Goal: Task Accomplishment & Management: Use online tool/utility

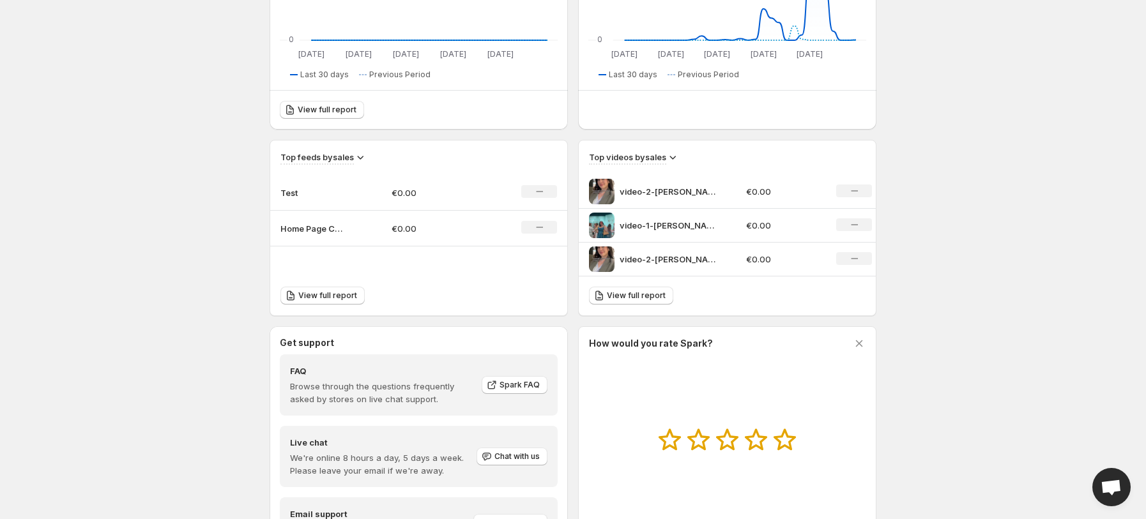
scroll to position [57, 0]
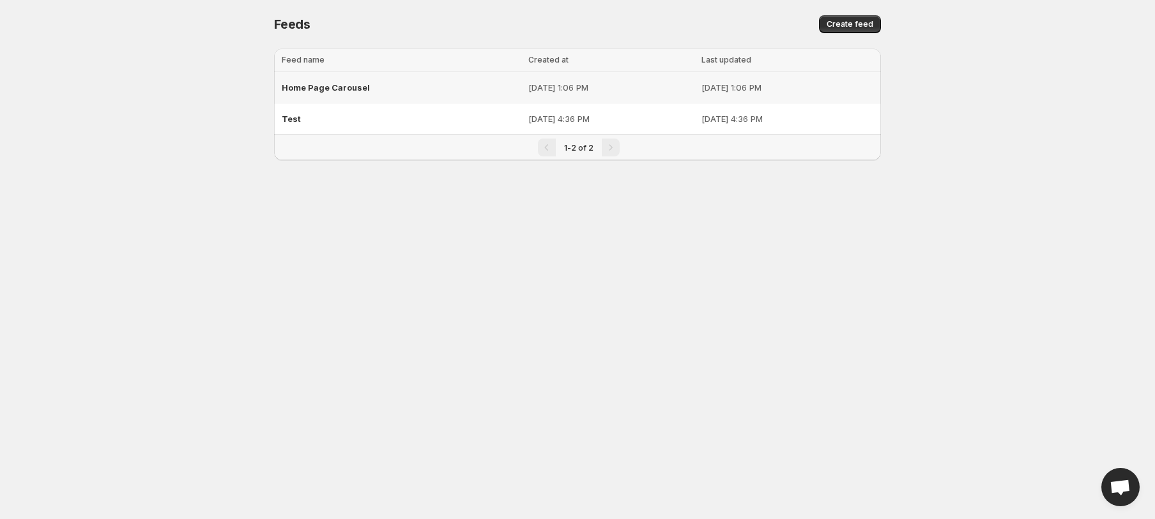
click at [331, 82] on span "Home Page Carousel" at bounding box center [326, 87] width 88 height 10
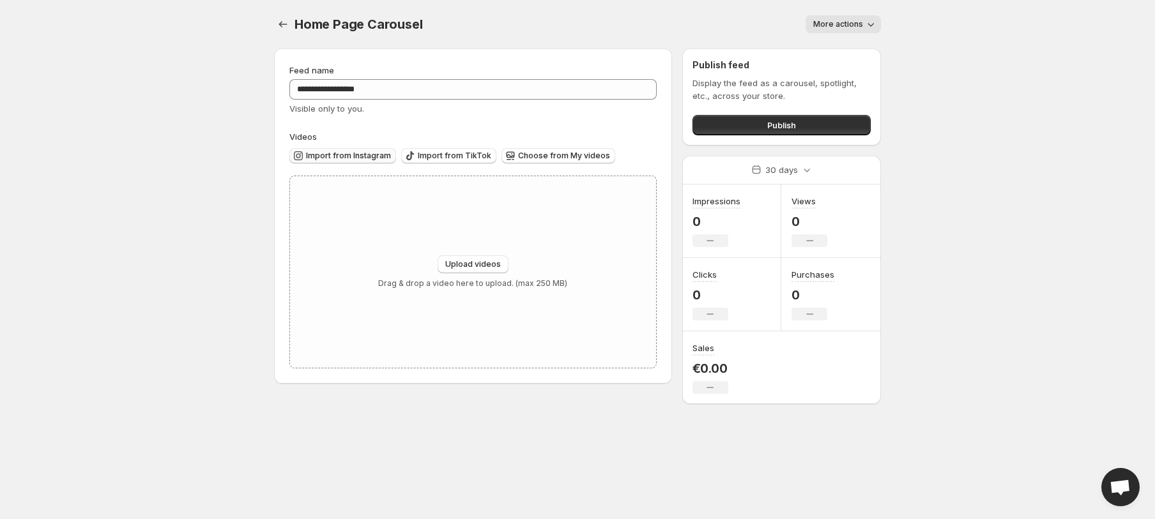
click at [342, 150] on button "Import from Instagram" at bounding box center [342, 155] width 107 height 15
click at [341, 153] on span "Import from Instagram" at bounding box center [348, 156] width 85 height 10
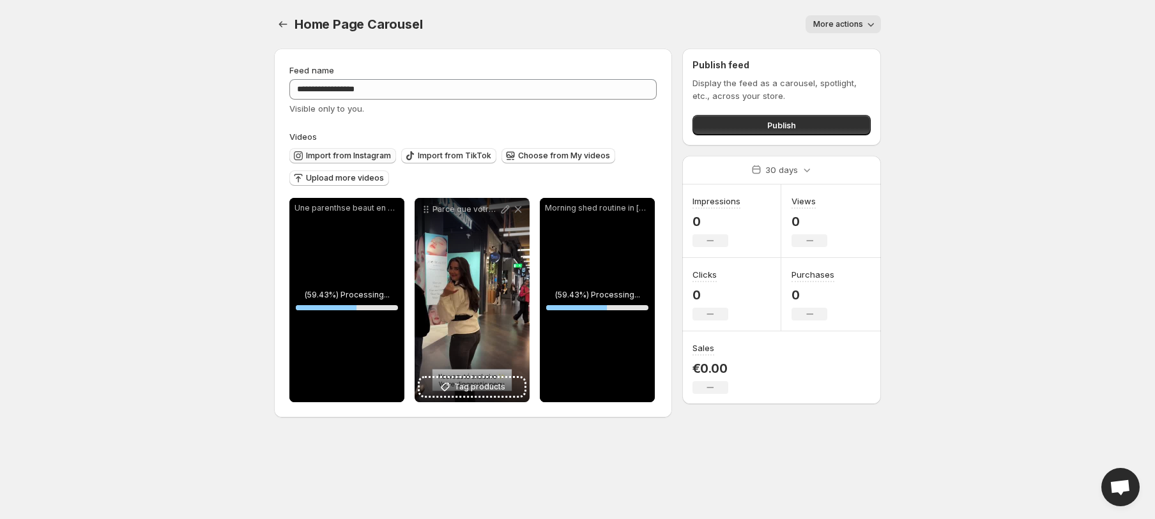
click at [326, 152] on span "Import from Instagram" at bounding box center [348, 156] width 85 height 10
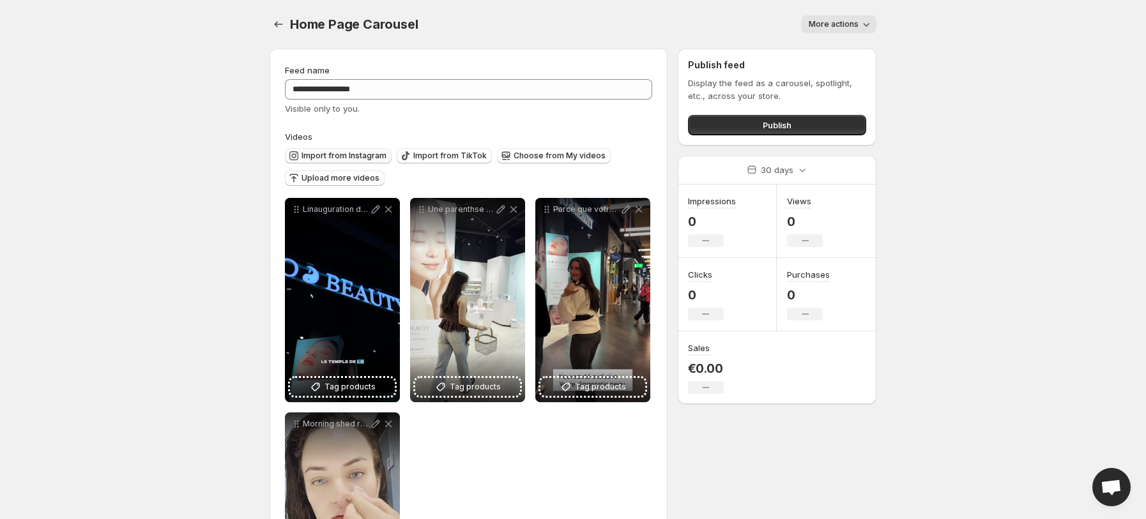
click at [335, 153] on span "Import from Instagram" at bounding box center [343, 156] width 85 height 10
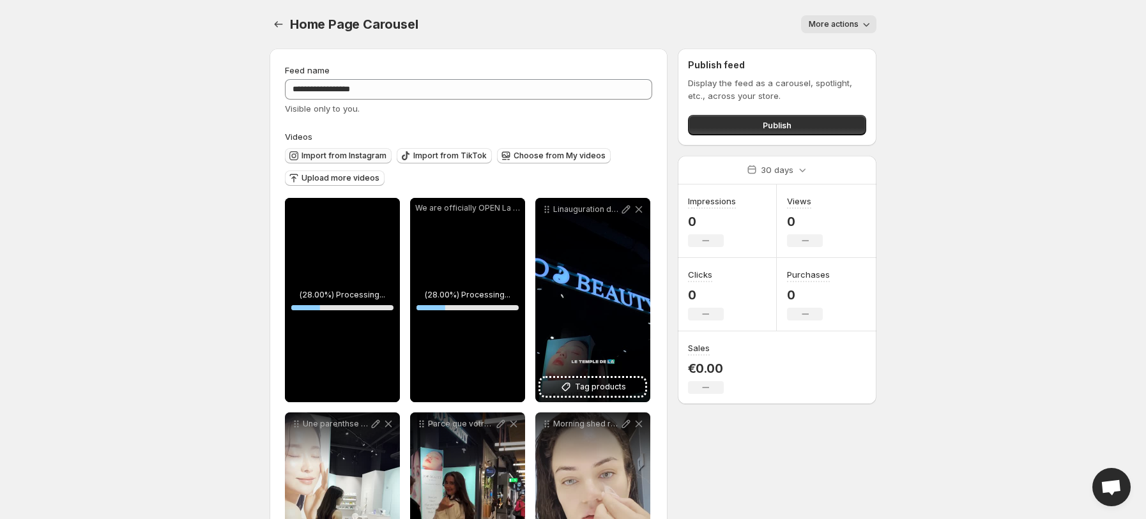
click at [333, 154] on span "Import from Instagram" at bounding box center [343, 156] width 85 height 10
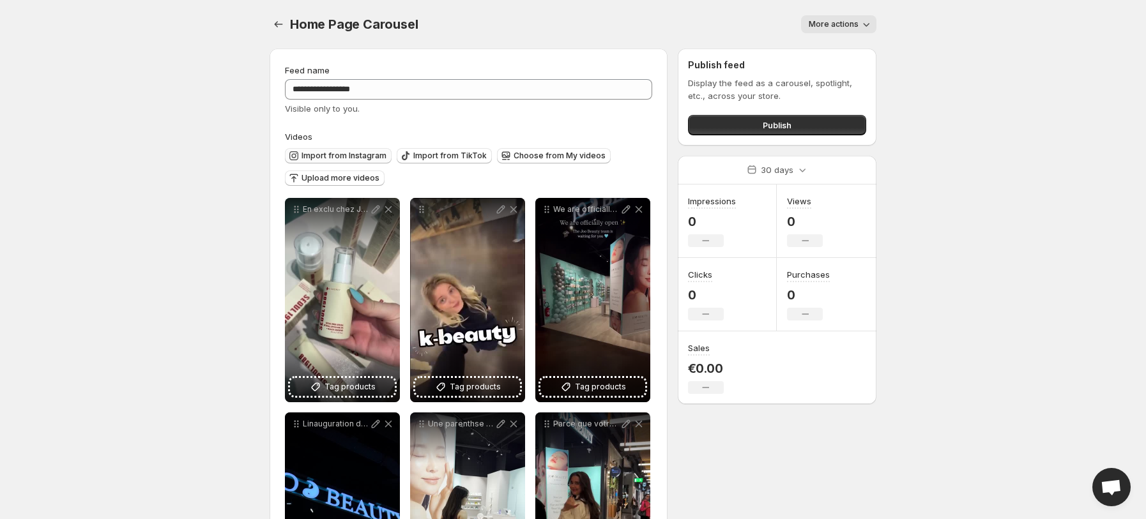
click at [351, 148] on button "Import from Instagram" at bounding box center [338, 155] width 107 height 15
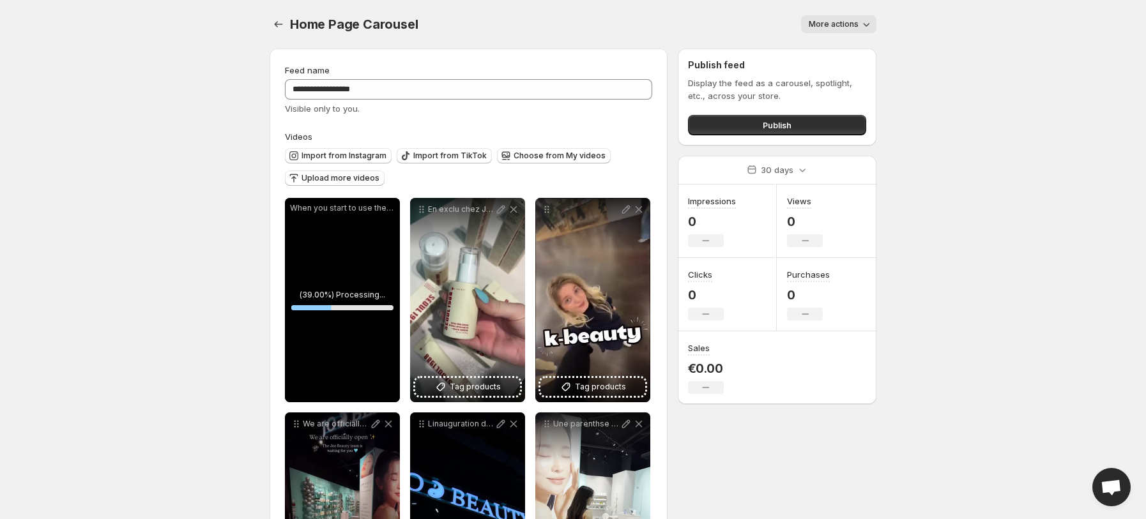
click at [818, 20] on span "More actions" at bounding box center [833, 24] width 50 height 10
click at [1004, 40] on body "**********" at bounding box center [573, 259] width 1146 height 519
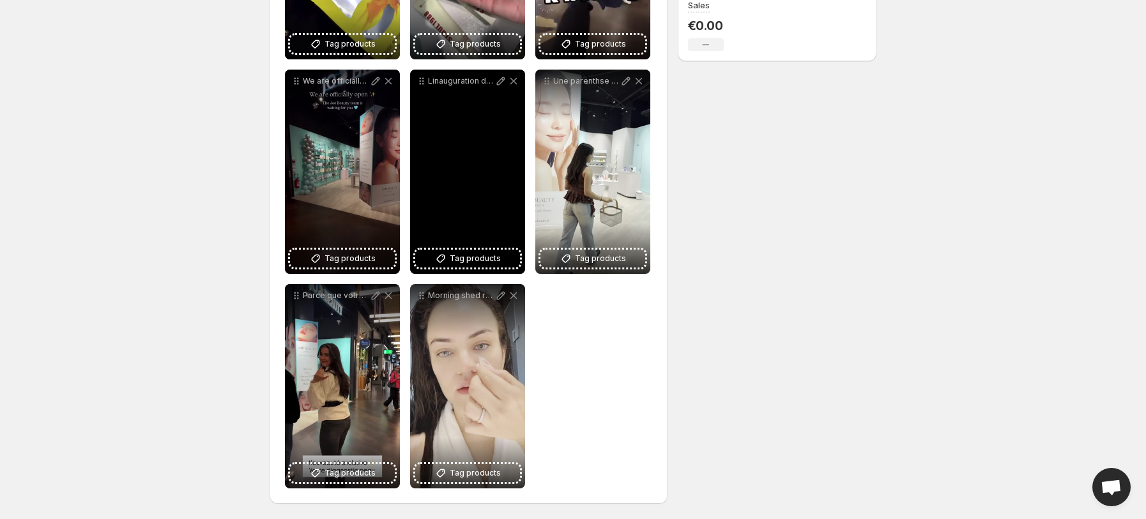
scroll to position [42, 0]
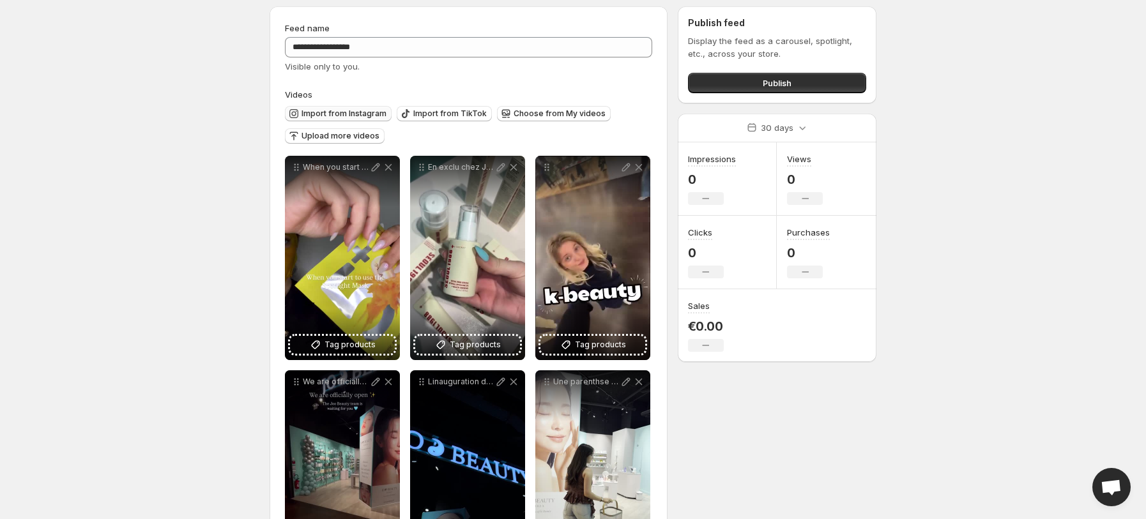
click at [333, 110] on span "Import from Instagram" at bounding box center [343, 114] width 85 height 10
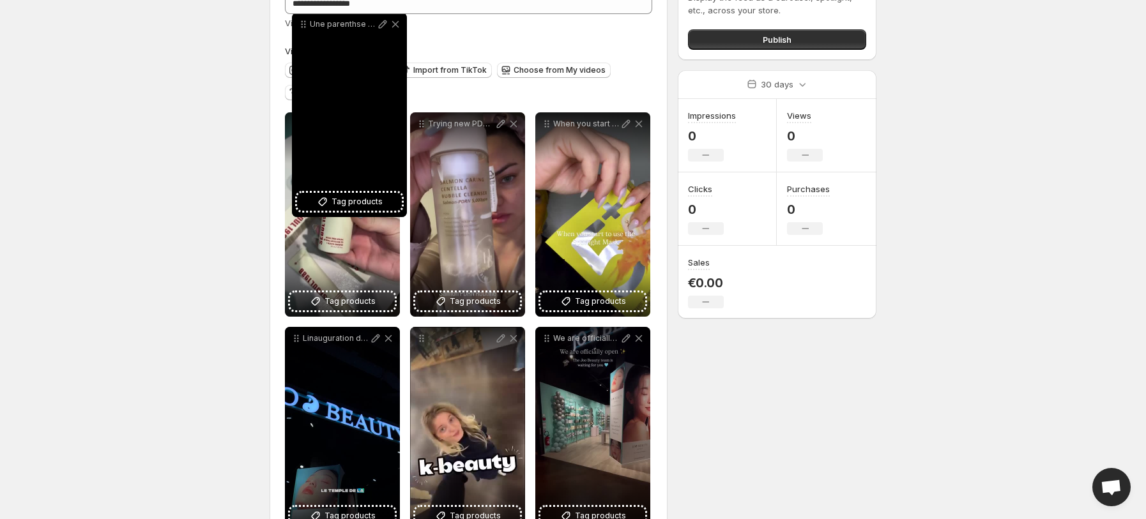
scroll to position [0, 0]
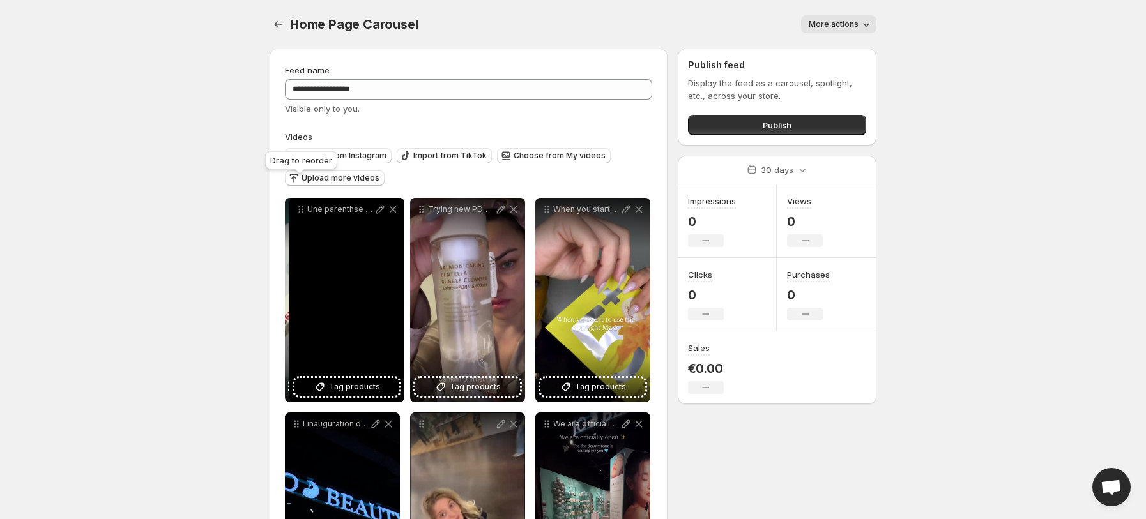
drag, startPoint x: 294, startPoint y: 454, endPoint x: 299, endPoint y: 211, distance: 242.7
click at [299, 211] on icon at bounding box center [300, 209] width 13 height 13
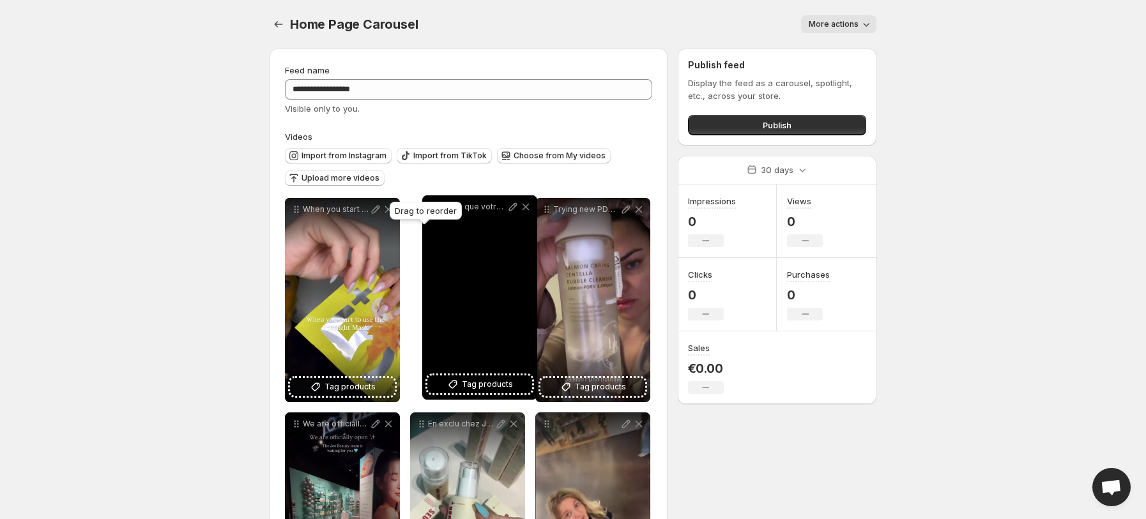
drag, startPoint x: 422, startPoint y: 446, endPoint x: 434, endPoint y: 213, distance: 232.8
click at [434, 213] on body "**********" at bounding box center [573, 259] width 1146 height 519
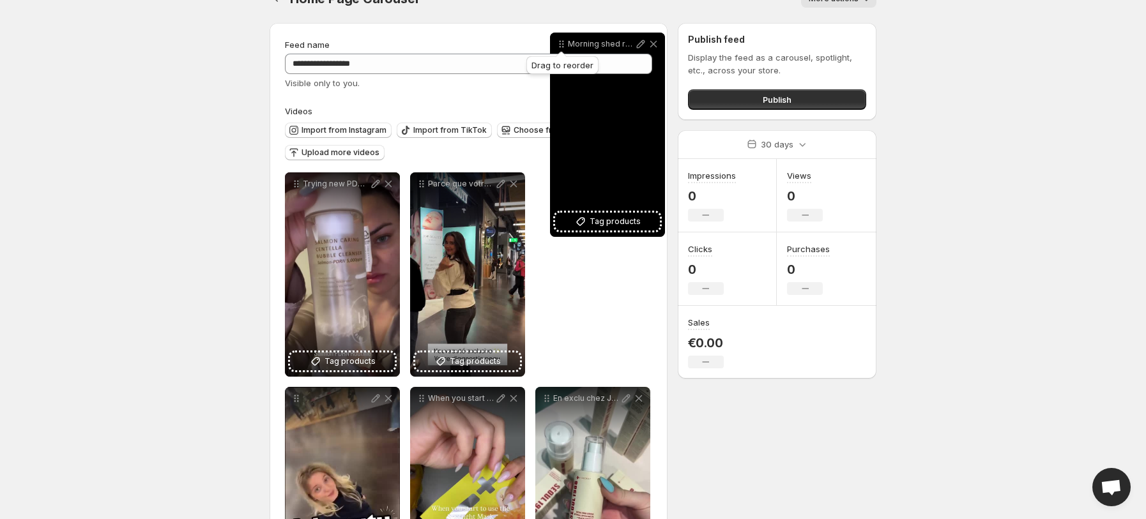
scroll to position [20, 0]
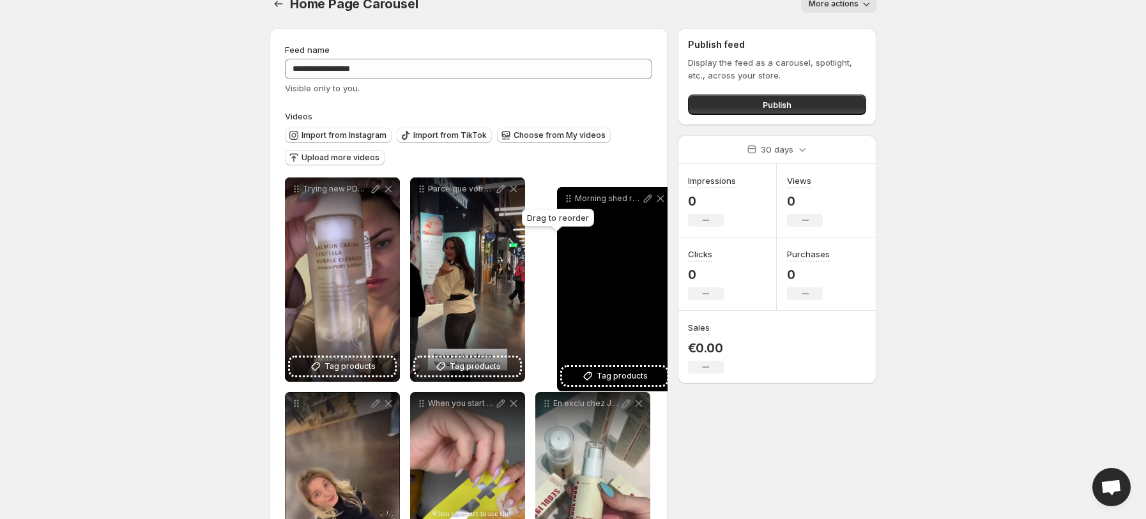
drag, startPoint x: 543, startPoint y: 413, endPoint x: 565, endPoint y: 201, distance: 212.5
click at [565, 201] on icon at bounding box center [568, 198] width 13 height 13
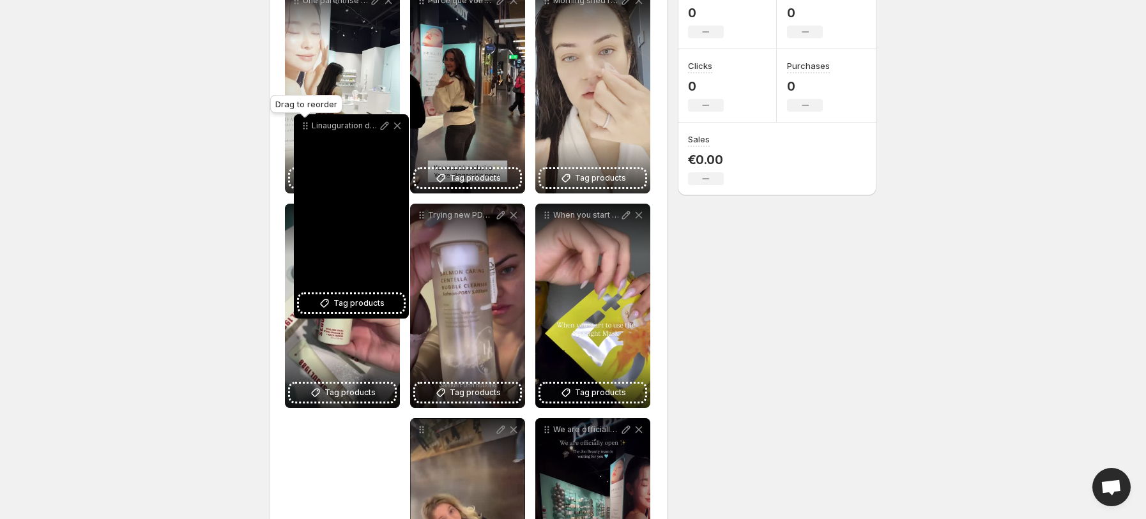
scroll to position [206, 0]
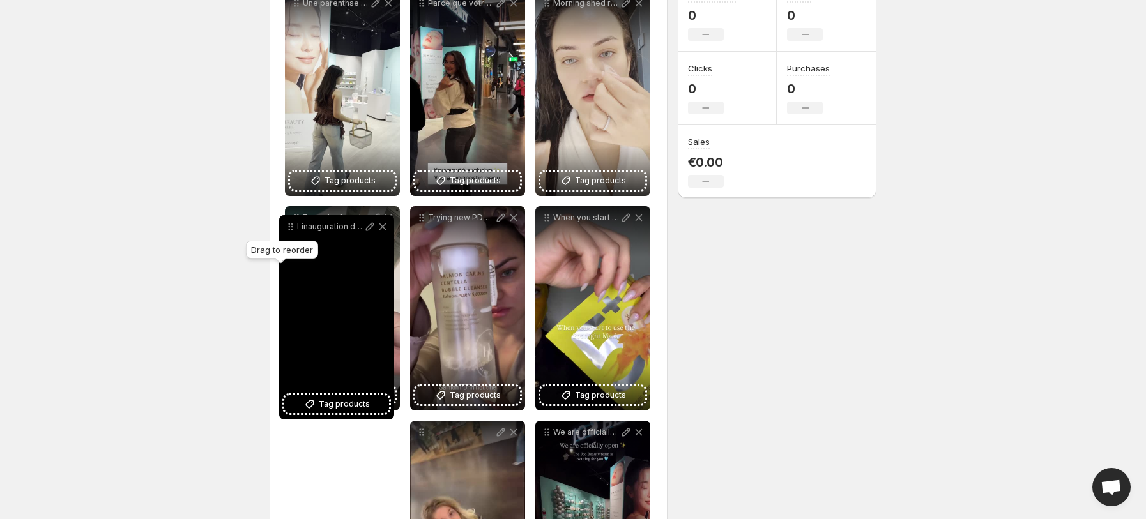
drag, startPoint x: 549, startPoint y: 299, endPoint x: 293, endPoint y: 231, distance: 265.0
click at [293, 231] on icon at bounding box center [290, 226] width 13 height 13
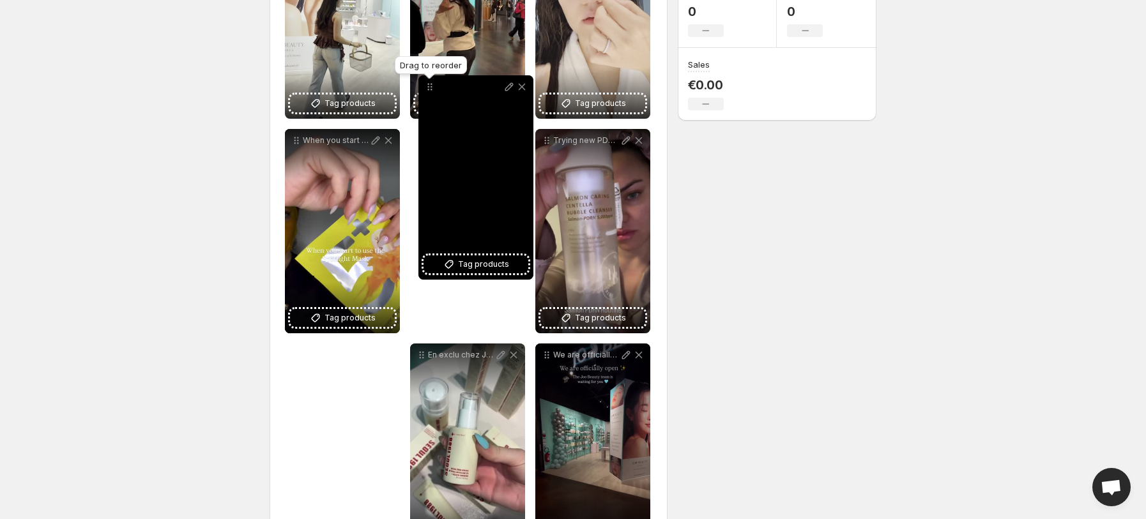
scroll to position [281, 0]
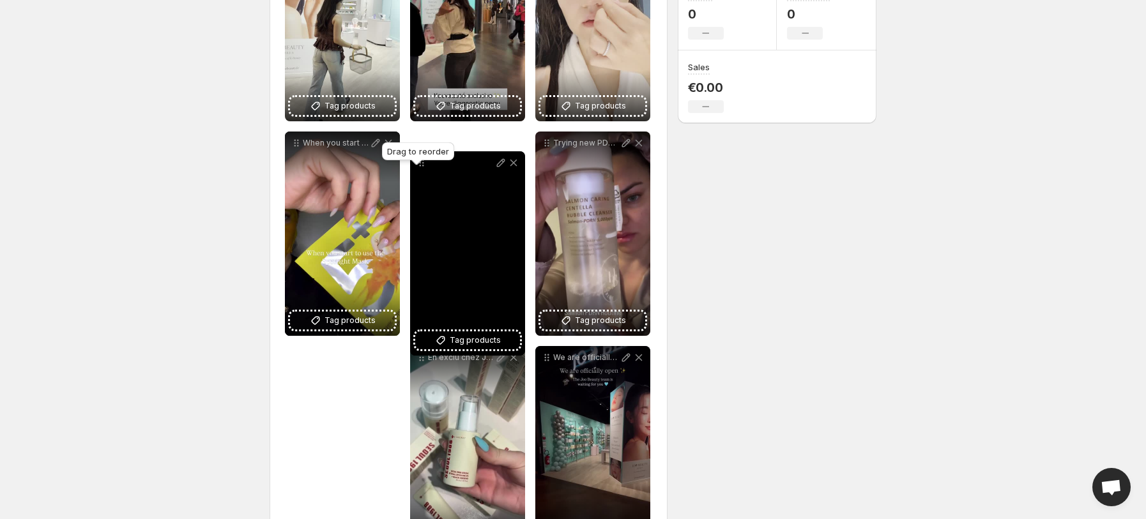
drag, startPoint x: 421, startPoint y: 299, endPoint x: 421, endPoint y: 162, distance: 137.3
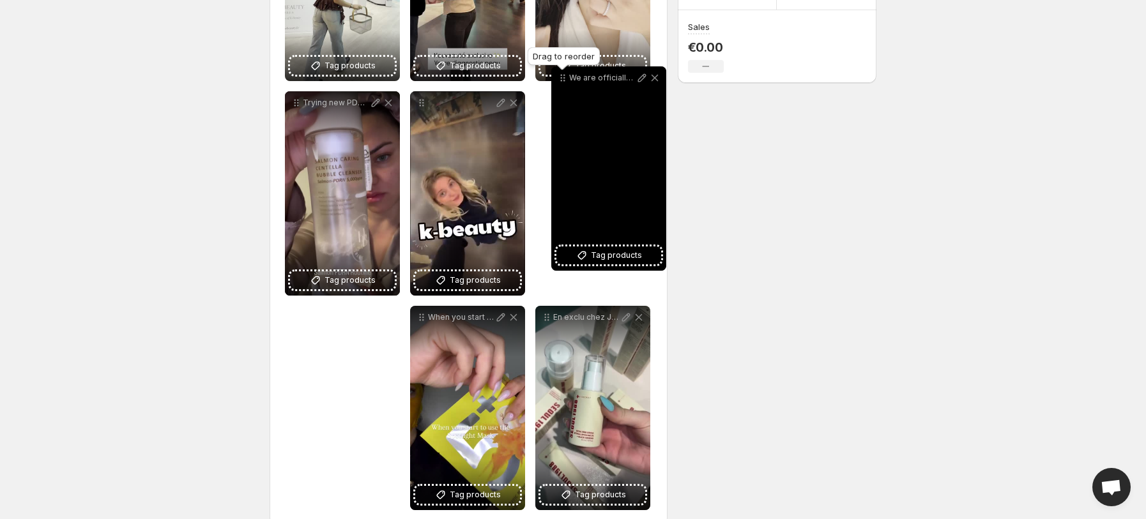
scroll to position [303, 0]
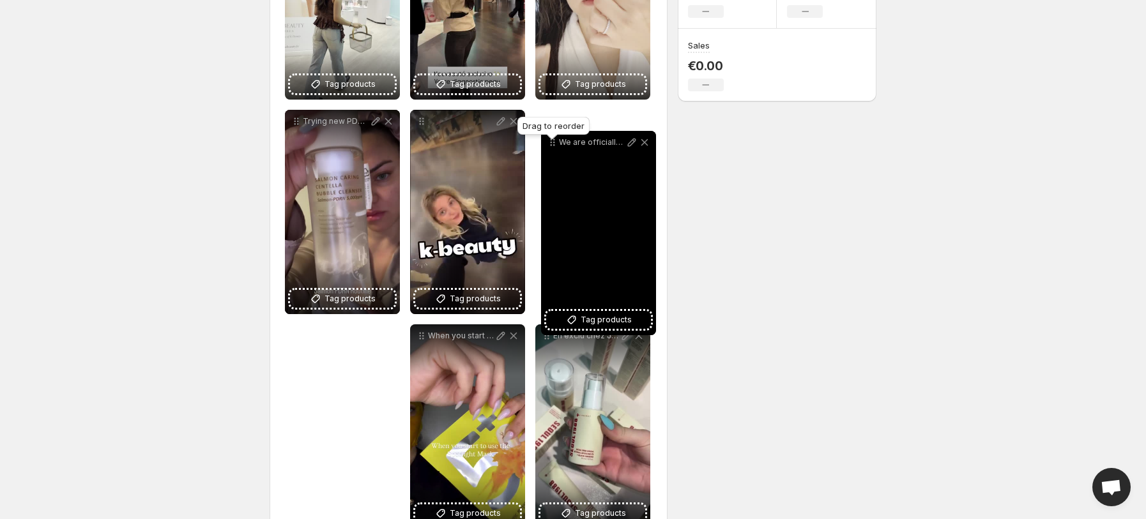
drag, startPoint x: 542, startPoint y: 299, endPoint x: 547, endPoint y: 147, distance: 152.7
click at [547, 147] on icon at bounding box center [552, 142] width 13 height 13
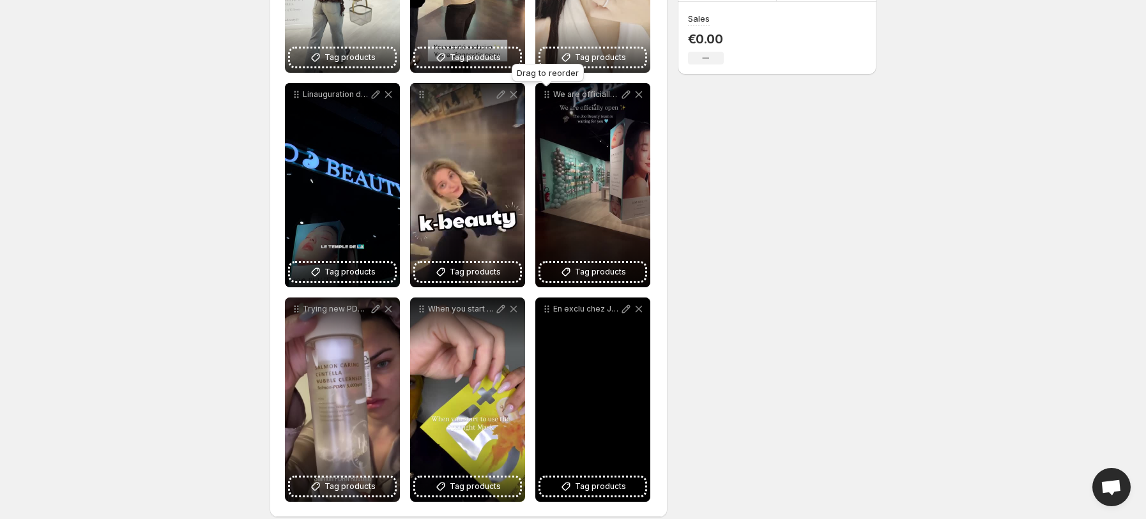
scroll to position [344, 0]
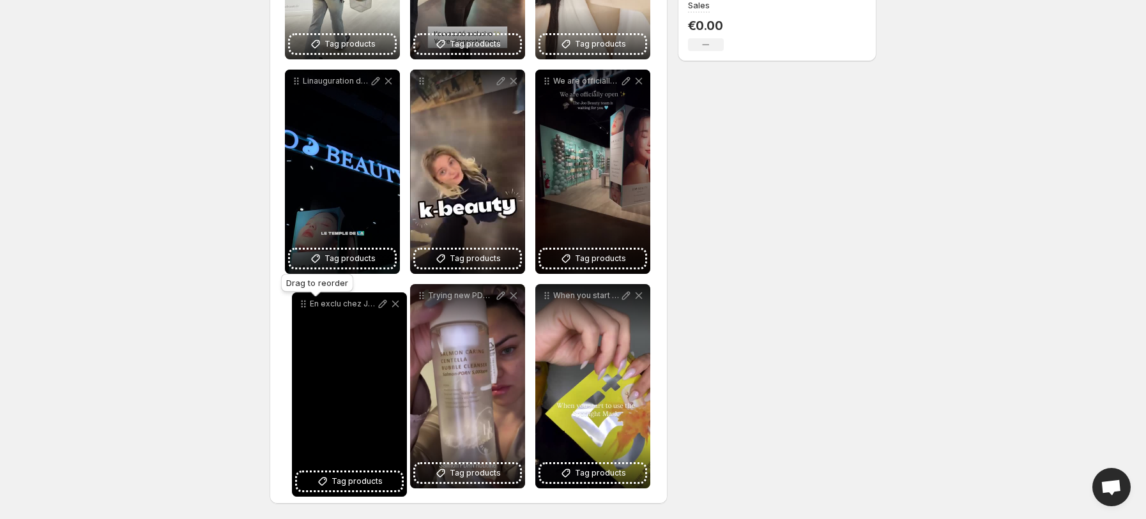
drag, startPoint x: 545, startPoint y: 300, endPoint x: 302, endPoint y: 308, distance: 243.4
click at [302, 308] on icon at bounding box center [303, 304] width 13 height 13
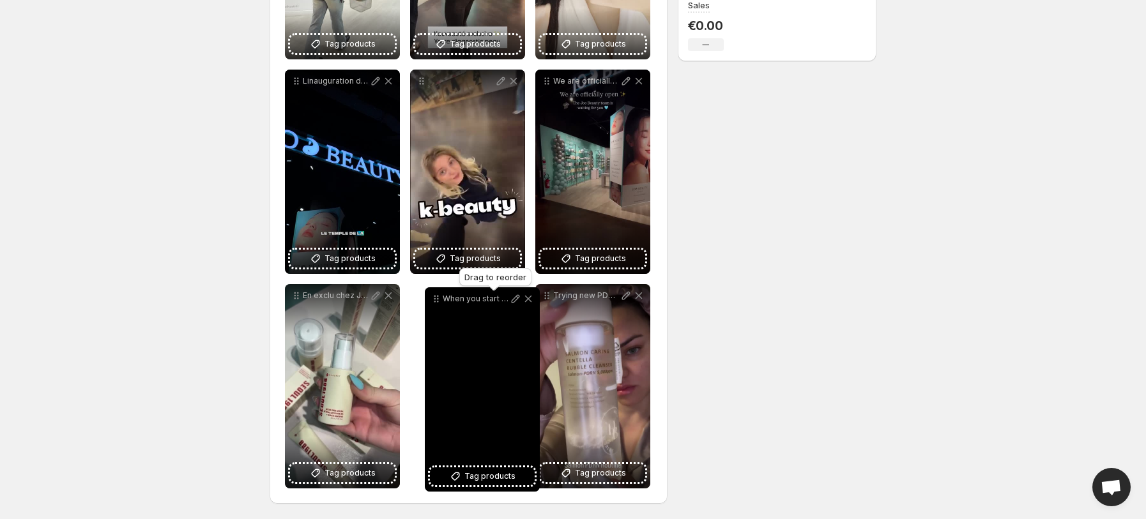
drag, startPoint x: 549, startPoint y: 301, endPoint x: 439, endPoint y: 305, distance: 109.9
click at [439, 305] on icon at bounding box center [436, 298] width 13 height 13
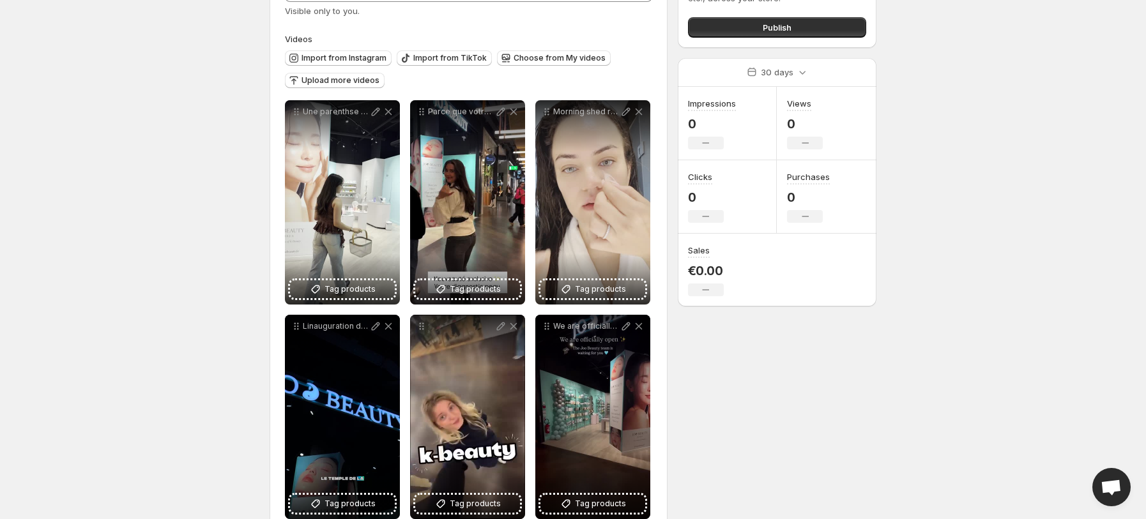
scroll to position [0, 0]
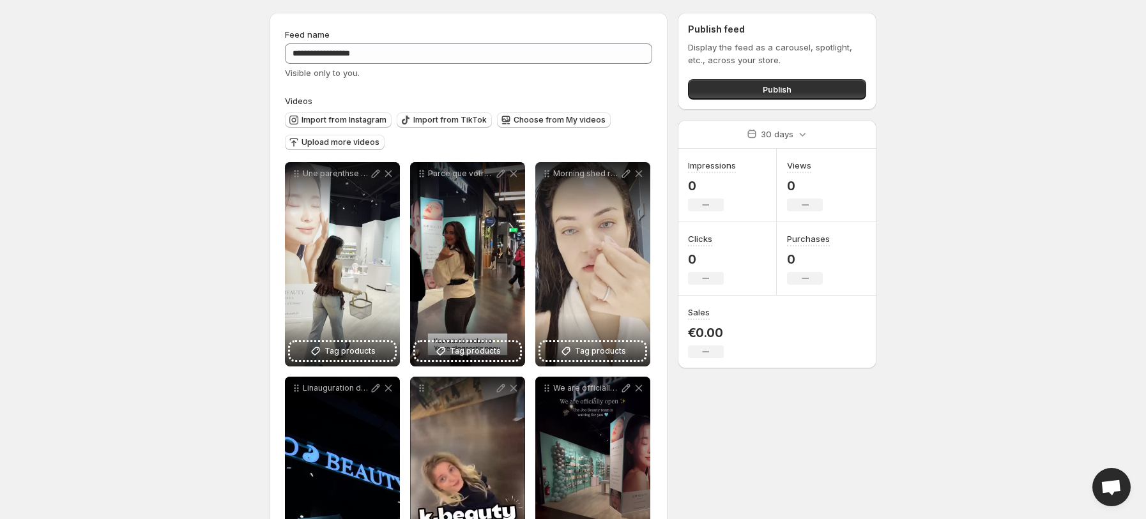
scroll to position [29, 0]
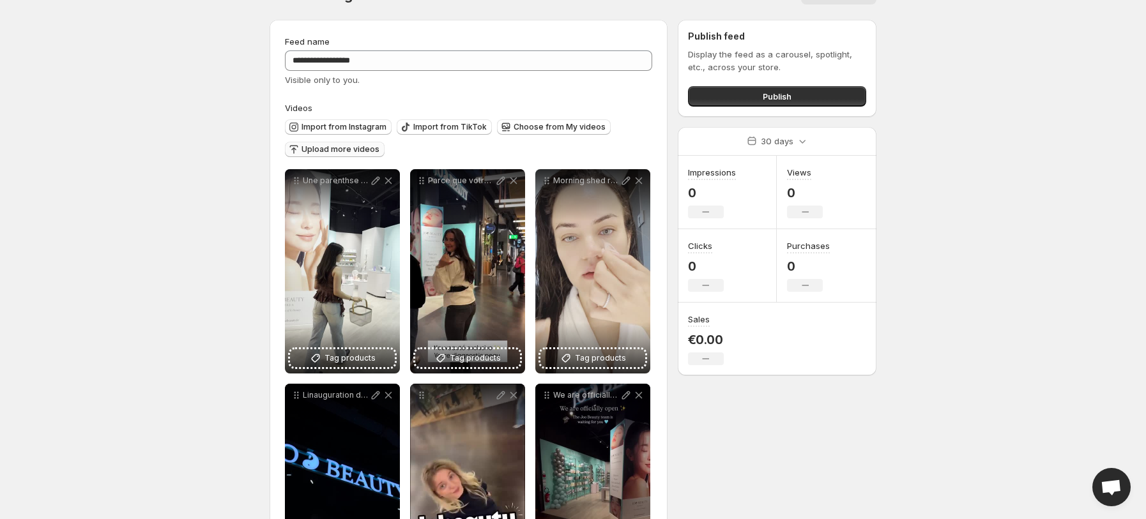
click at [336, 144] on span "Upload more videos" at bounding box center [340, 149] width 78 height 10
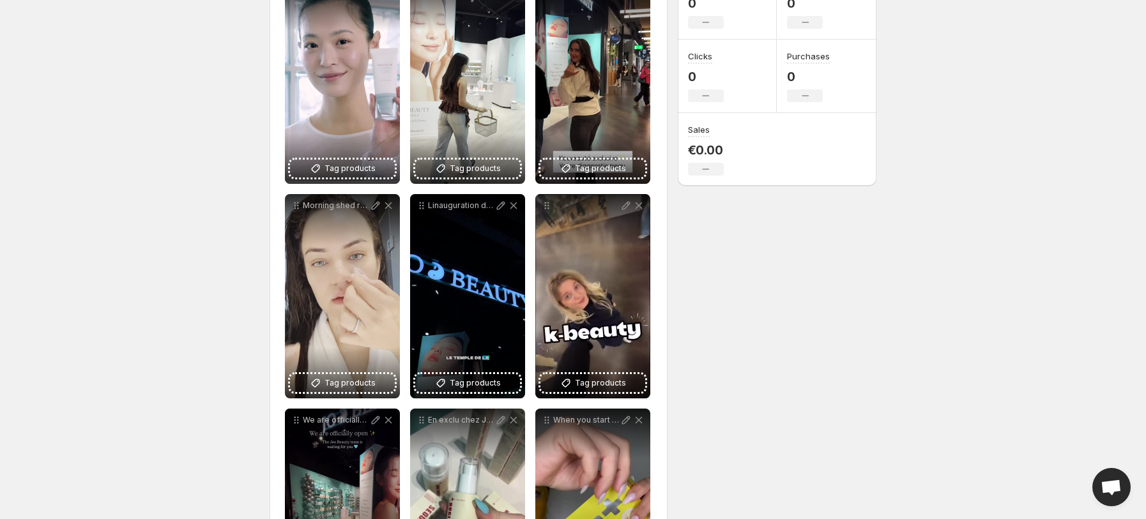
scroll to position [220, 0]
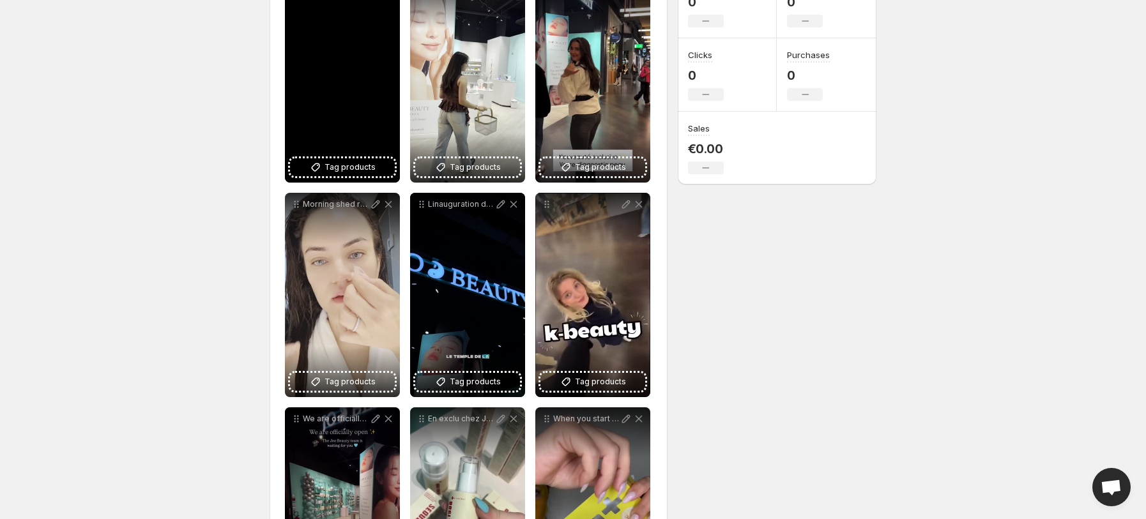
drag, startPoint x: 375, startPoint y: 23, endPoint x: 369, endPoint y: 133, distance: 110.0
click at [369, 133] on div "WhatsApp Video [DATE] at 151737_51c8e40e" at bounding box center [342, 80] width 115 height 204
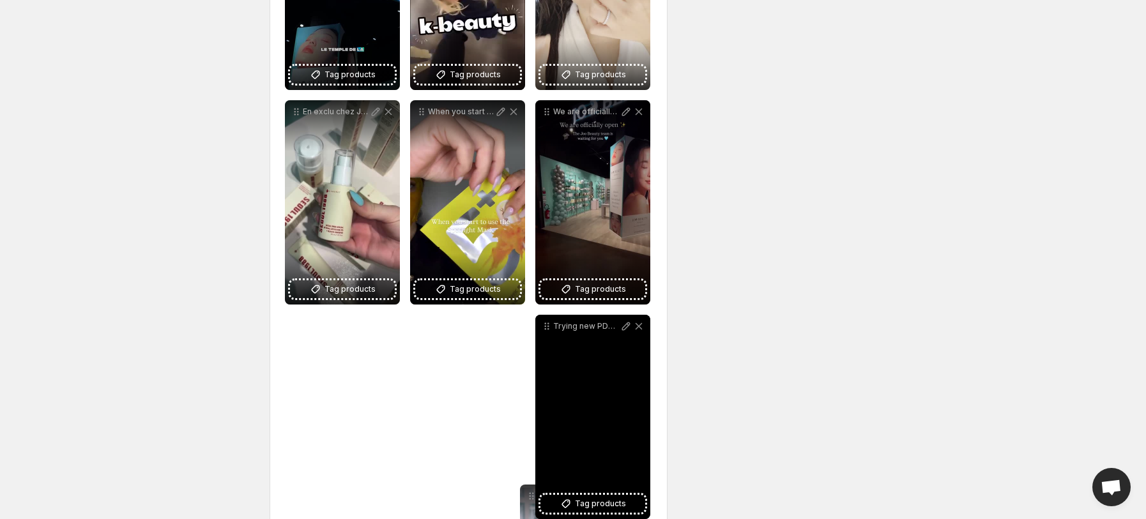
scroll to position [558, 0]
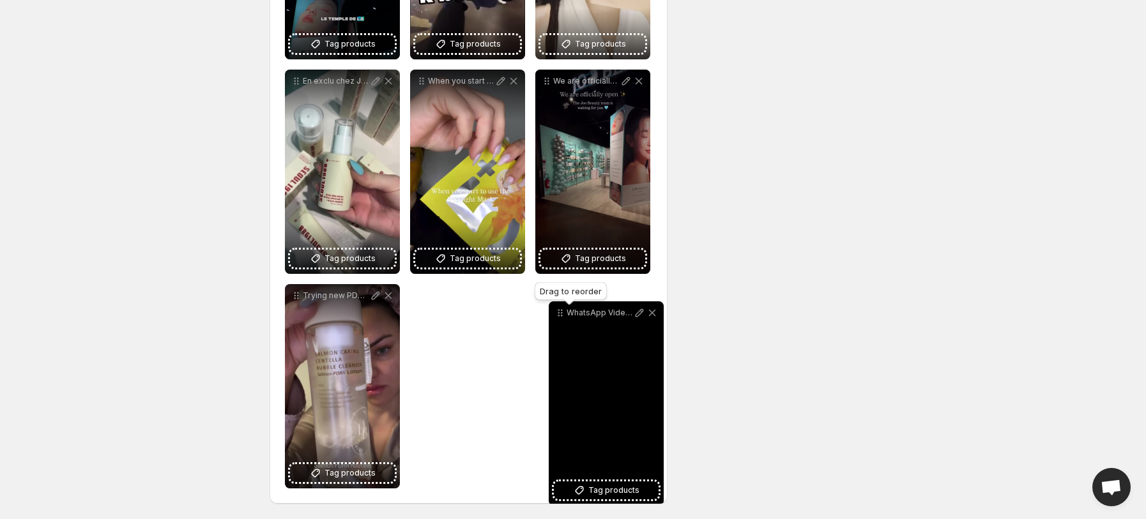
drag, startPoint x: 294, startPoint y: 203, endPoint x: 558, endPoint y: 315, distance: 286.4
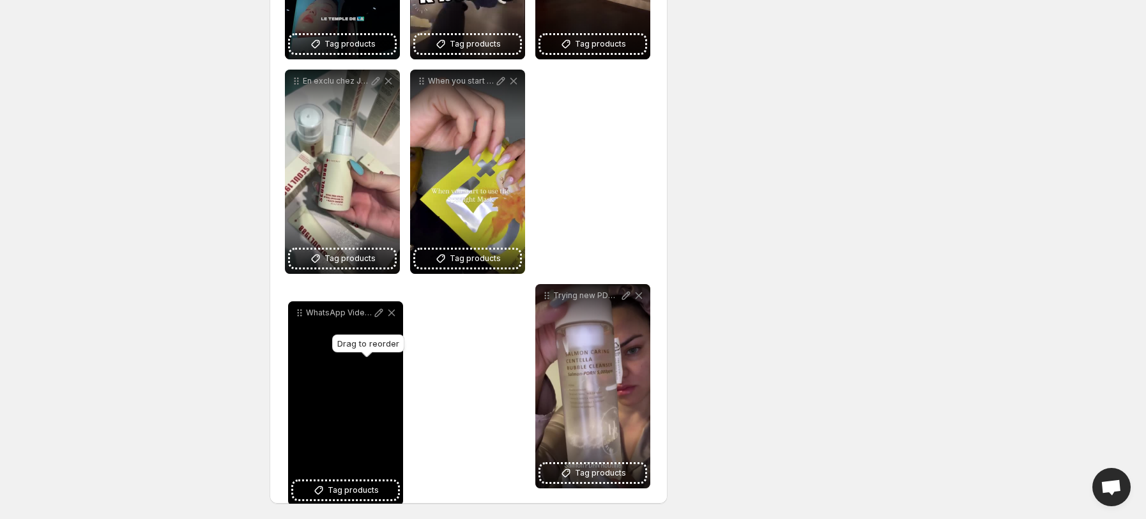
drag, startPoint x: 552, startPoint y: 243, endPoint x: 304, endPoint y: 314, distance: 258.3
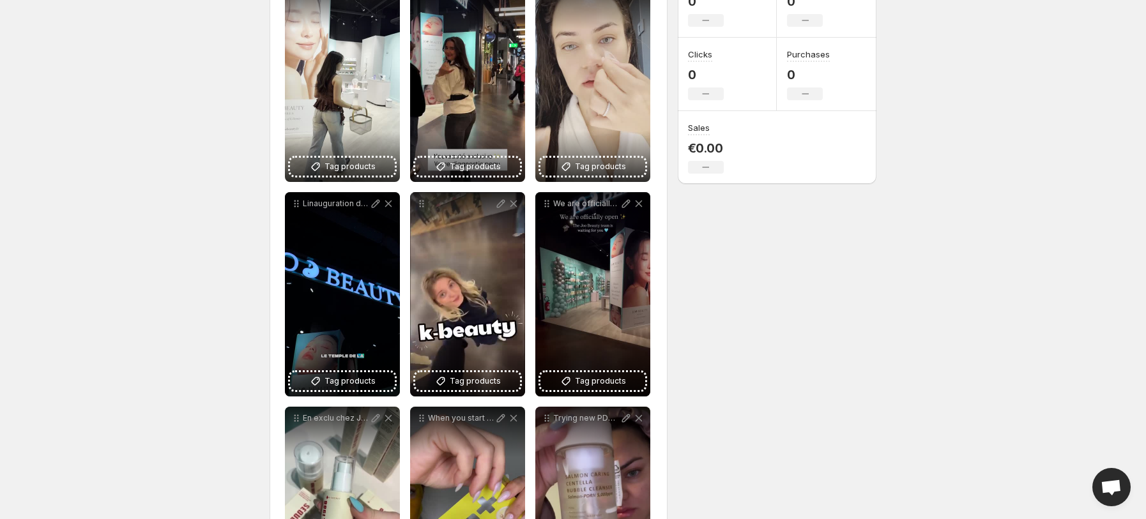
scroll to position [0, 0]
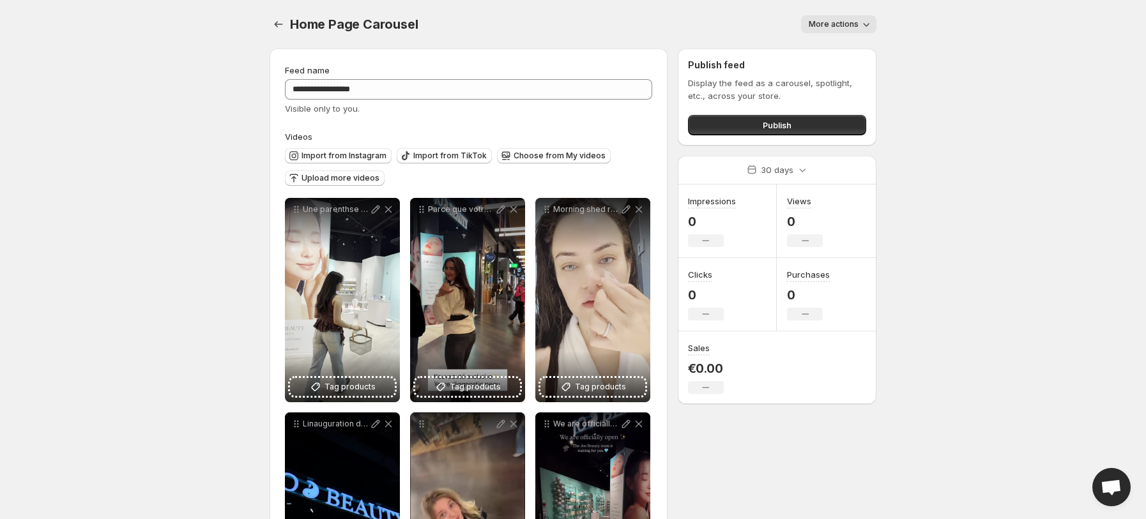
click at [731, 135] on div "Publish feed Display the feed as a carousel, spotlight, etc., across your store…" at bounding box center [777, 97] width 199 height 97
click at [739, 128] on button "Publish" at bounding box center [777, 125] width 178 height 20
click at [272, 27] on icon "Settings" at bounding box center [278, 24] width 13 height 13
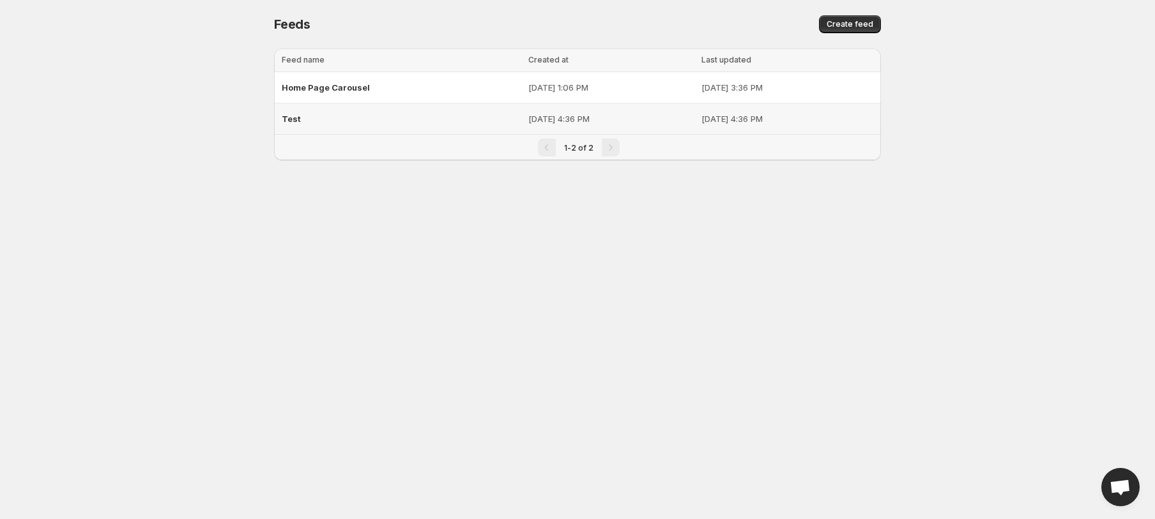
click at [297, 117] on span "Test" at bounding box center [291, 119] width 19 height 10
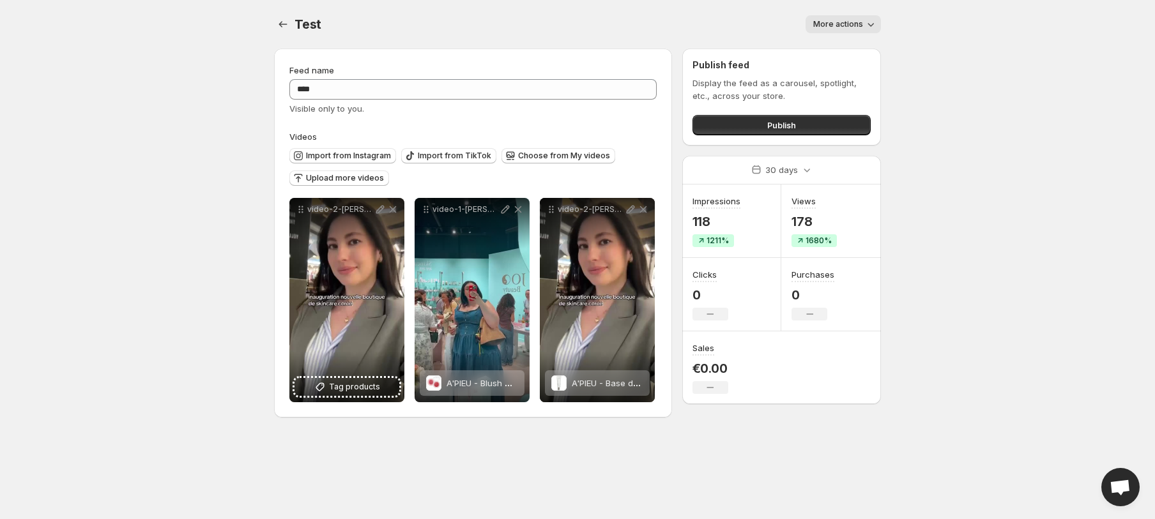
click at [838, 24] on span "More actions" at bounding box center [838, 24] width 50 height 10
click at [993, 135] on body "**********" at bounding box center [577, 259] width 1155 height 519
click at [284, 25] on icon "Settings" at bounding box center [283, 24] width 13 height 13
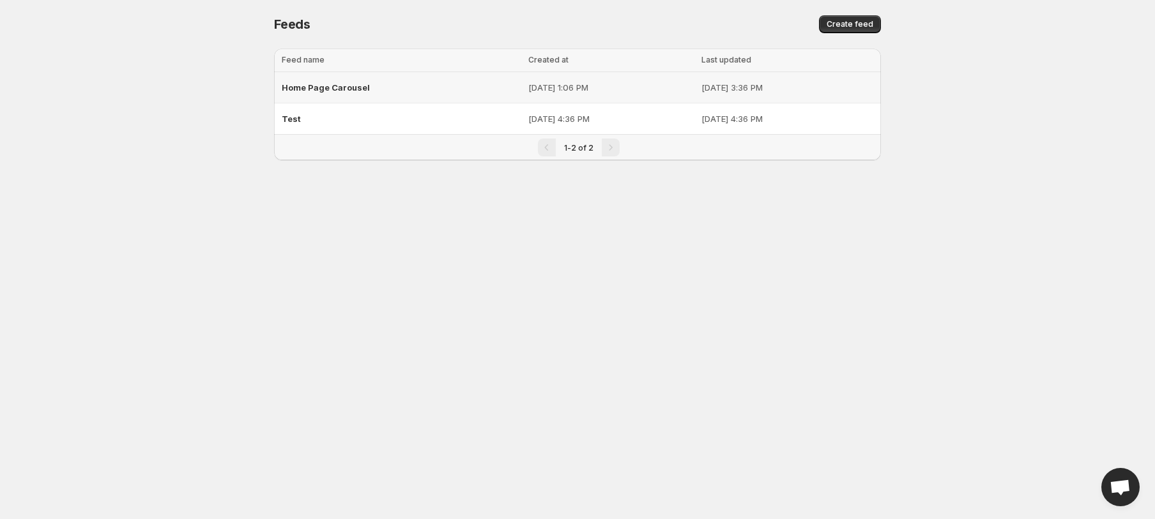
click at [304, 91] on span "Home Page Carousel" at bounding box center [326, 87] width 88 height 10
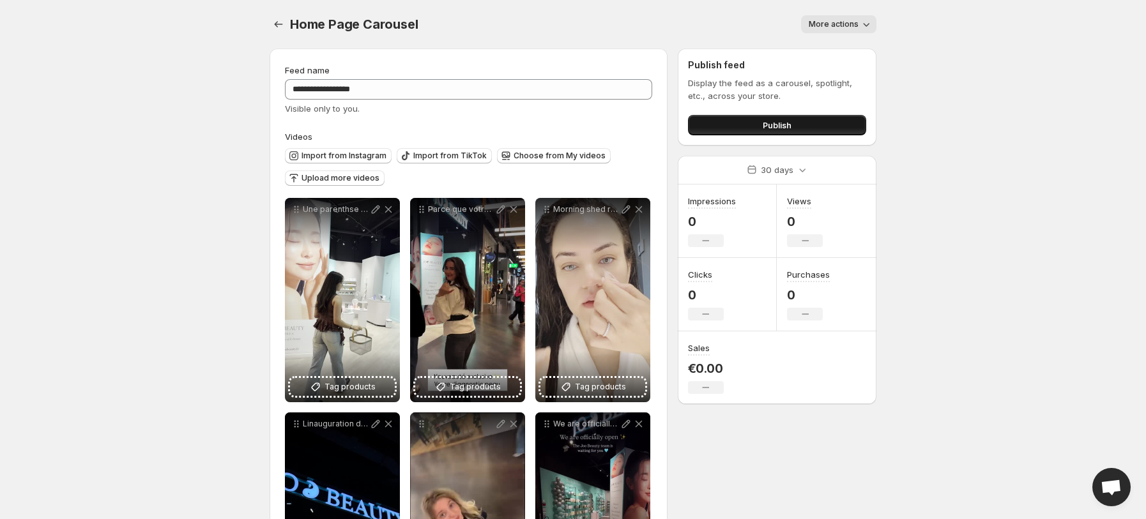
click at [720, 127] on button "Publish" at bounding box center [777, 125] width 178 height 20
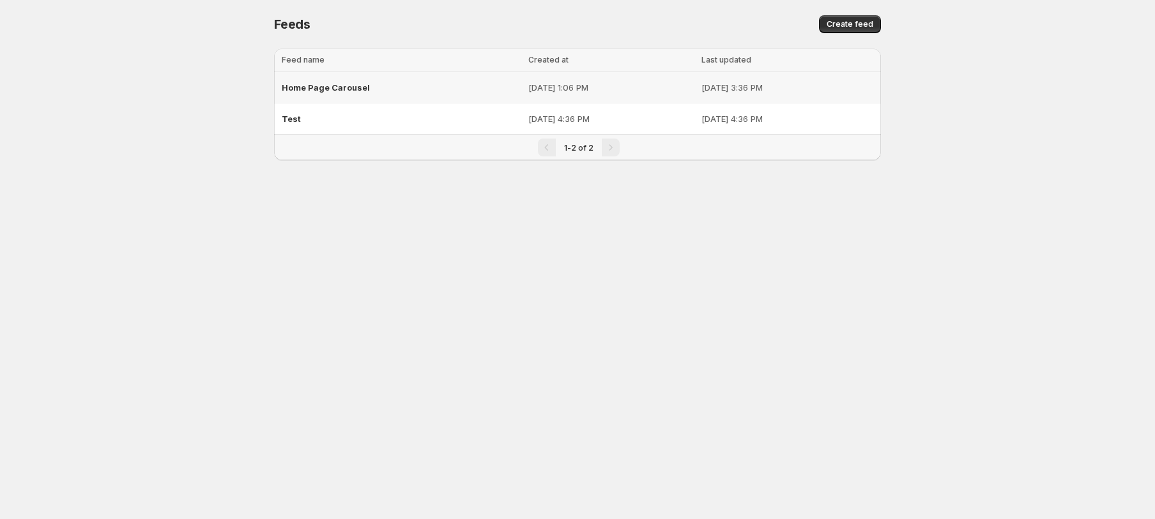
click at [320, 80] on div "Home Page Carousel" at bounding box center [401, 87] width 239 height 23
